Goal: Find specific fact: Find specific fact

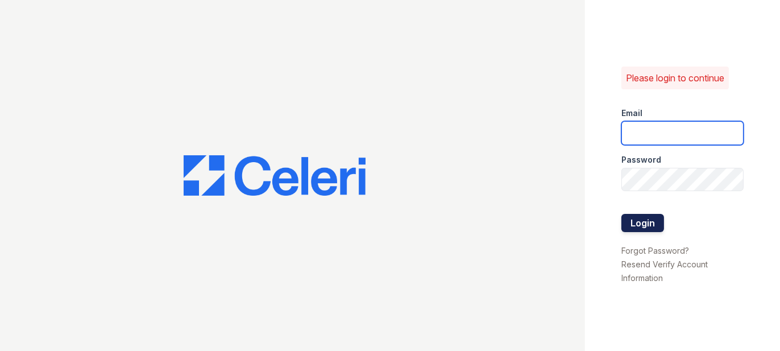
type input "prescottpark2@cafmanagement.com"
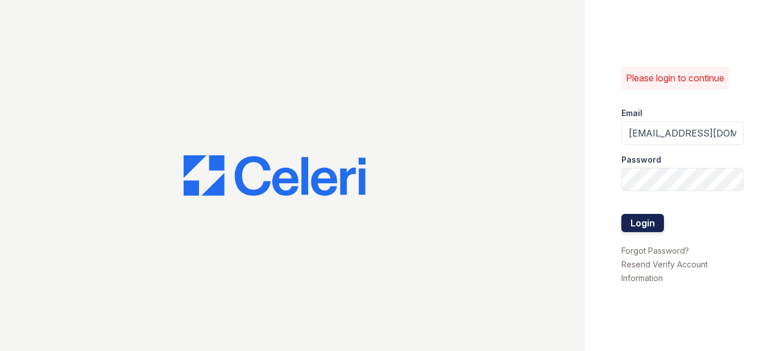
click at [652, 227] on button "Login" at bounding box center [642, 223] width 43 height 18
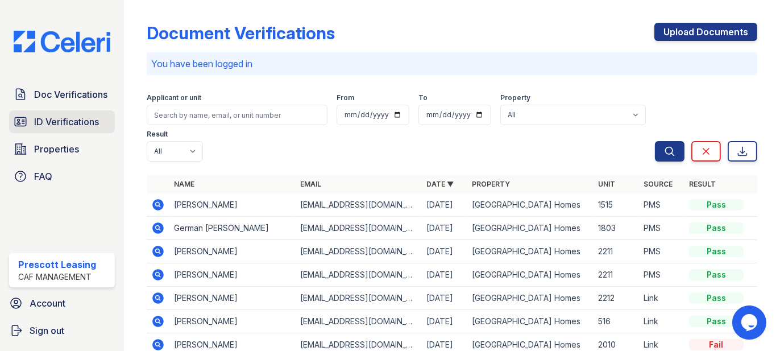
click at [63, 124] on span "ID Verifications" at bounding box center [66, 122] width 65 height 14
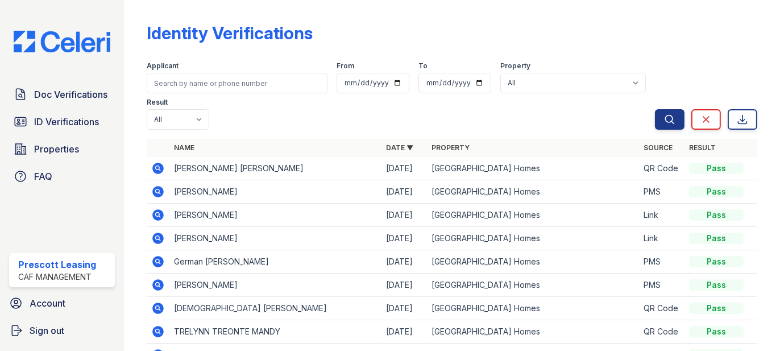
click at [159, 171] on icon at bounding box center [157, 168] width 11 height 11
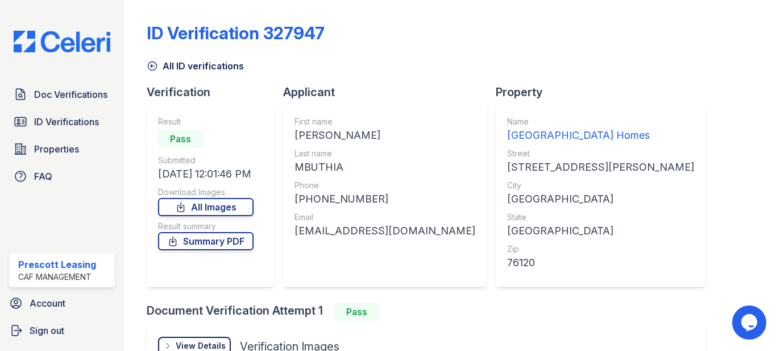
scroll to position [57, 0]
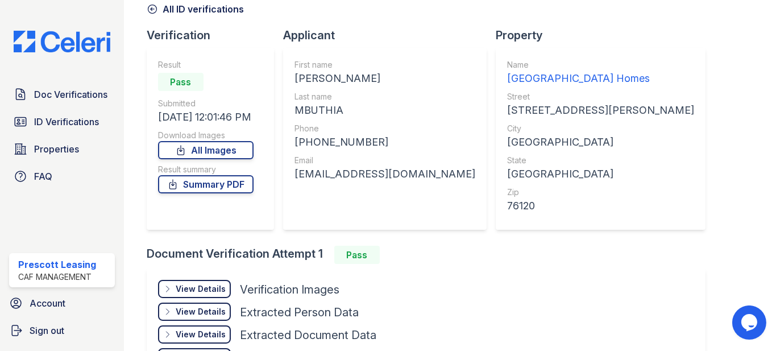
drag, startPoint x: 294, startPoint y: 76, endPoint x: 375, endPoint y: 82, distance: 81.5
click at [375, 82] on div "[PERSON_NAME]" at bounding box center [384, 78] width 181 height 16
copy div "[PERSON_NAME]"
drag, startPoint x: 293, startPoint y: 108, endPoint x: 342, endPoint y: 116, distance: 49.6
click at [342, 116] on div "First name [PERSON_NAME] Last name [GEOGRAPHIC_DATA] Phone [PHONE_NUMBER] Email…" at bounding box center [384, 139] width 203 height 182
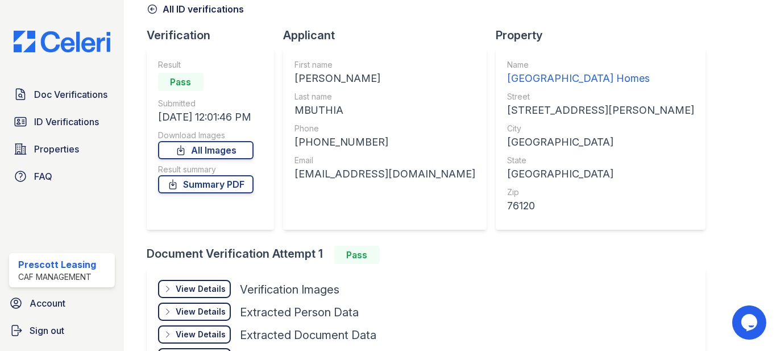
copy div "MBUTHIA"
drag, startPoint x: 304, startPoint y: 142, endPoint x: 368, endPoint y: 142, distance: 64.2
click at [368, 142] on div "[PHONE_NUMBER]" at bounding box center [384, 142] width 181 height 16
copy div "9789675038"
click at [292, 175] on div "First name [PERSON_NAME] Last name [GEOGRAPHIC_DATA] Phone [PHONE_NUMBER] Email…" at bounding box center [384, 139] width 203 height 182
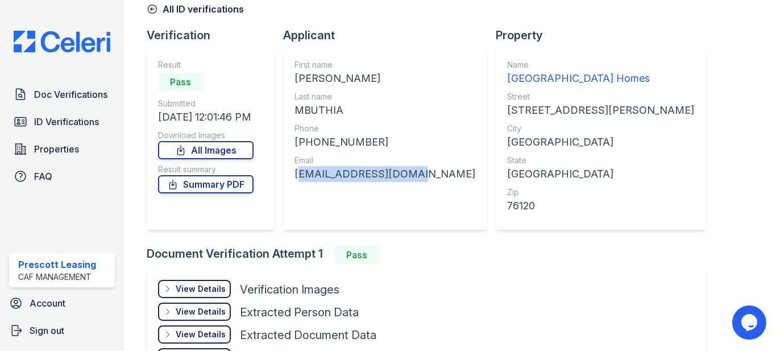
drag, startPoint x: 292, startPoint y: 175, endPoint x: 409, endPoint y: 181, distance: 116.7
click at [409, 181] on div "First name [PERSON_NAME] Last name [GEOGRAPHIC_DATA] Phone [PHONE_NUMBER] Email…" at bounding box center [384, 139] width 203 height 182
copy div "[EMAIL_ADDRESS][DOMAIN_NAME]"
